Goal: Transaction & Acquisition: Subscribe to service/newsletter

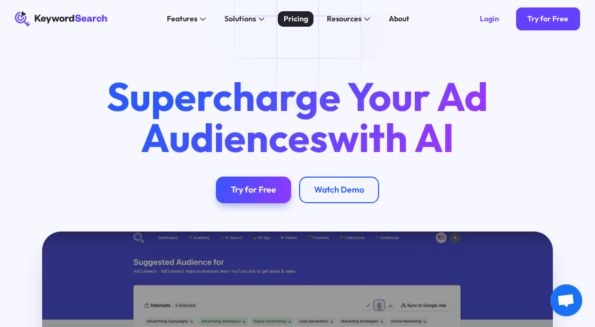
click at [300, 16] on div "Pricing" at bounding box center [296, 18] width 25 height 11
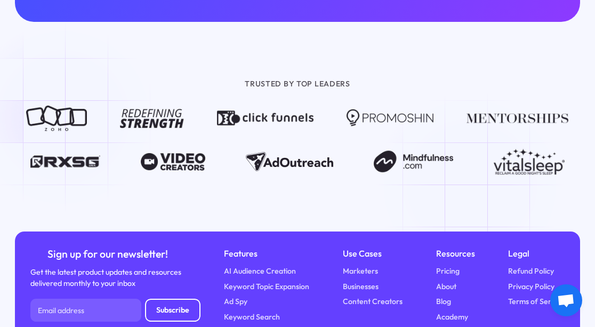
scroll to position [1144, 0]
